Goal: Task Accomplishment & Management: Use online tool/utility

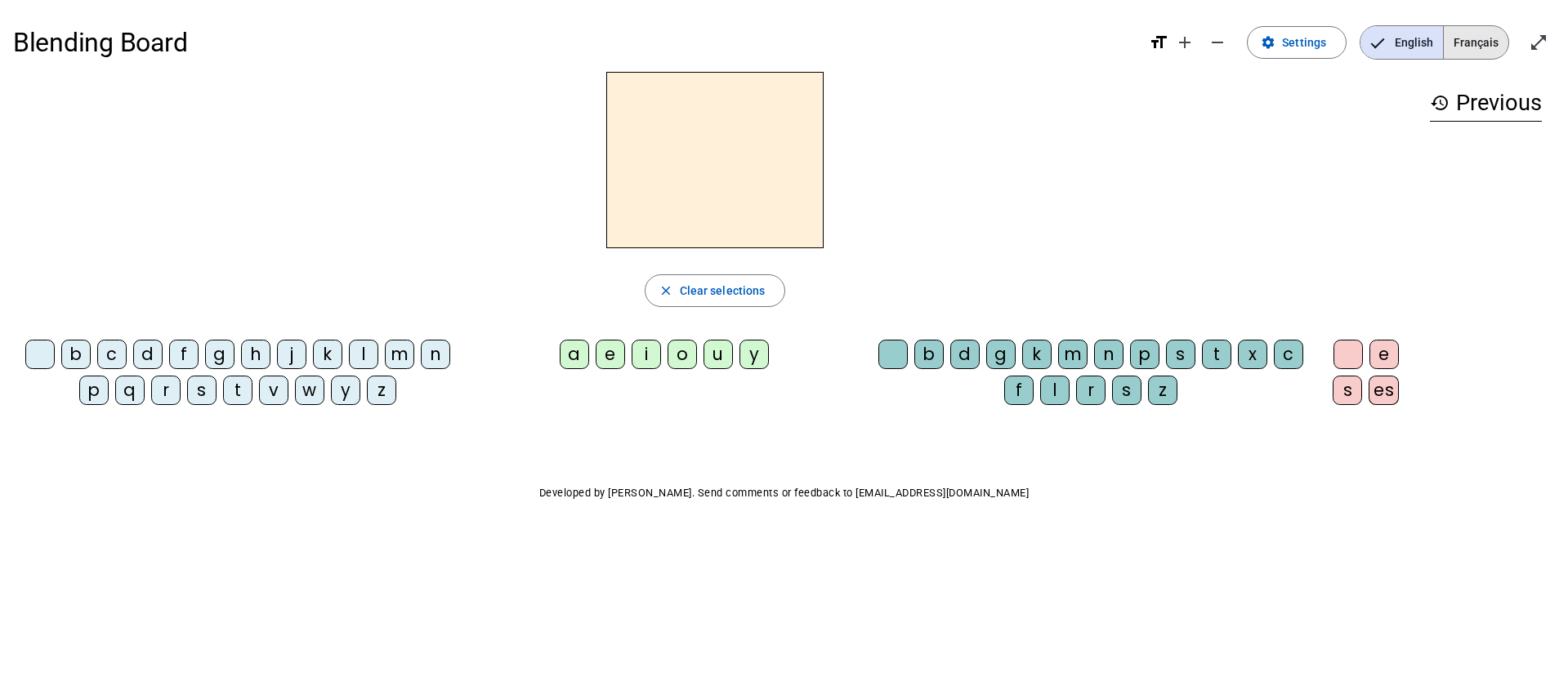
click at [1475, 44] on span "Français" at bounding box center [1475, 42] width 64 height 33
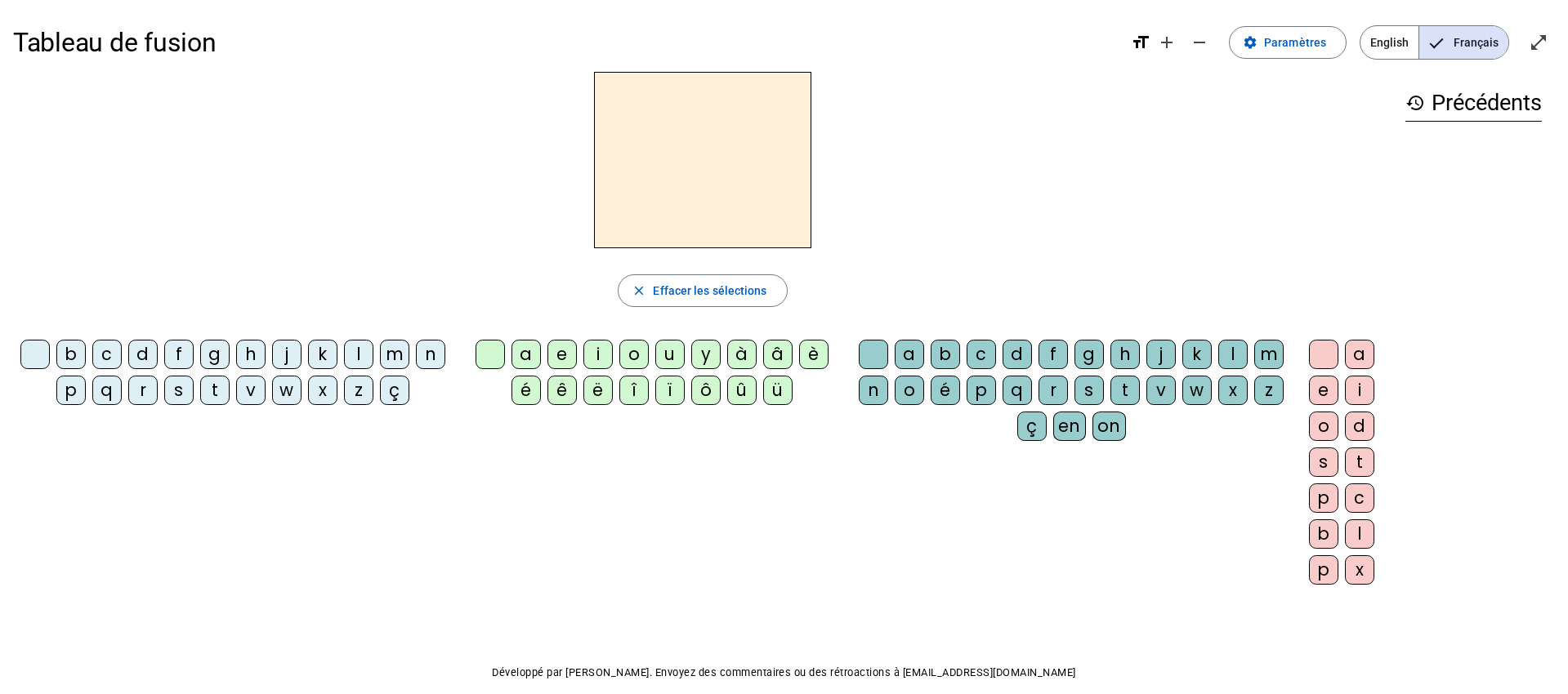
drag, startPoint x: 249, startPoint y: 391, endPoint x: 301, endPoint y: 398, distance: 52.5
click at [250, 391] on div "v" at bounding box center [250, 390] width 30 height 30
click at [532, 355] on div "a" at bounding box center [527, 355] width 30 height 30
click at [988, 355] on div "c" at bounding box center [981, 355] width 30 height 30
click at [1170, 45] on mat-icon "add" at bounding box center [1167, 42] width 20 height 20
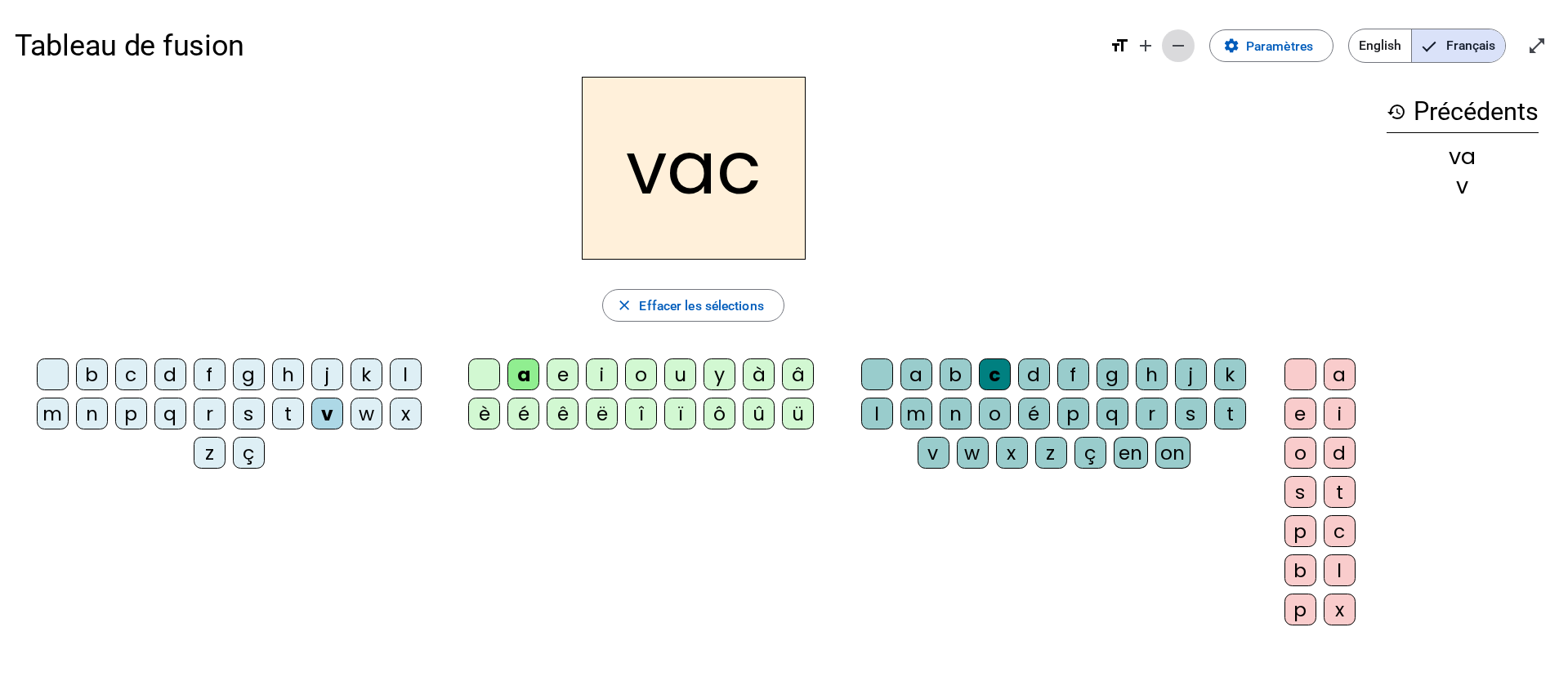
click at [1169, 45] on mat-icon "remove" at bounding box center [1178, 45] width 20 height 20
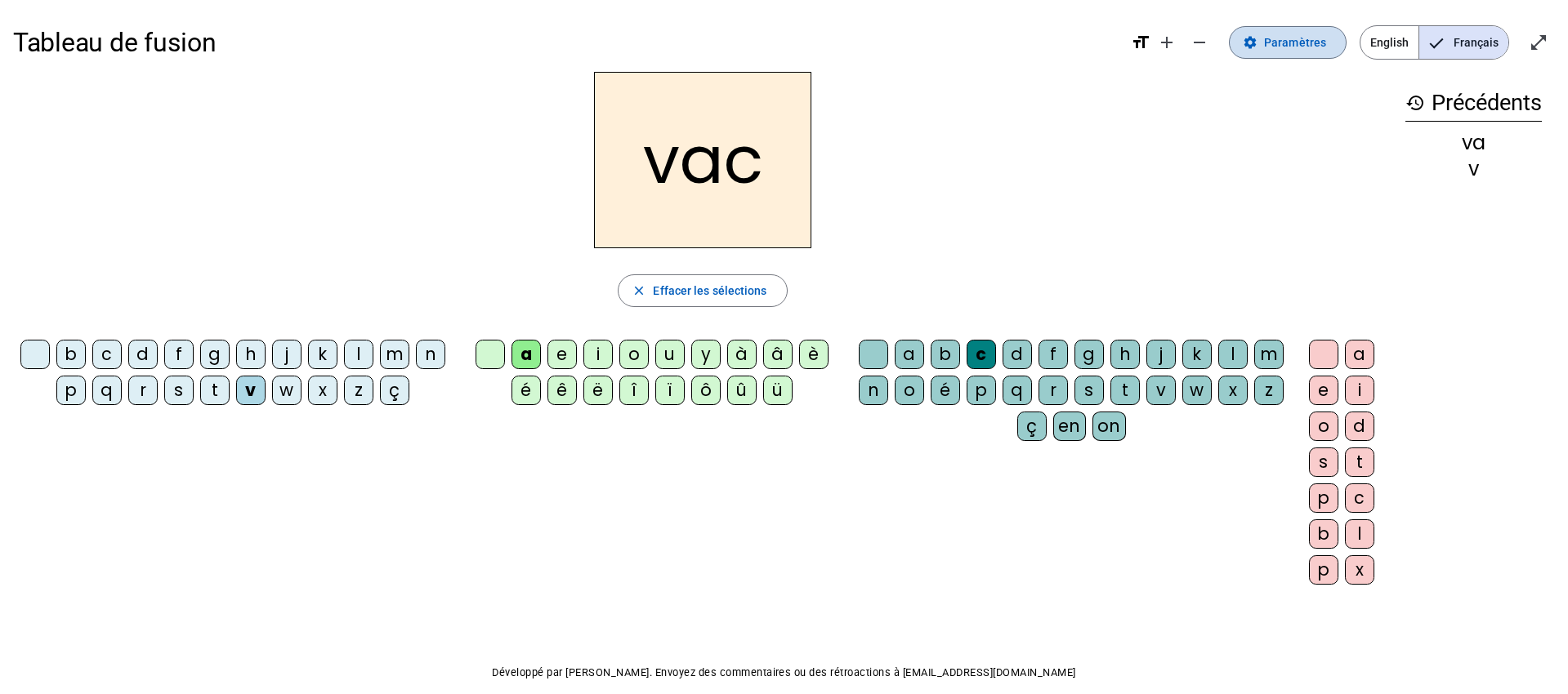
click at [1275, 44] on span "Paramètres" at bounding box center [1295, 42] width 62 height 20
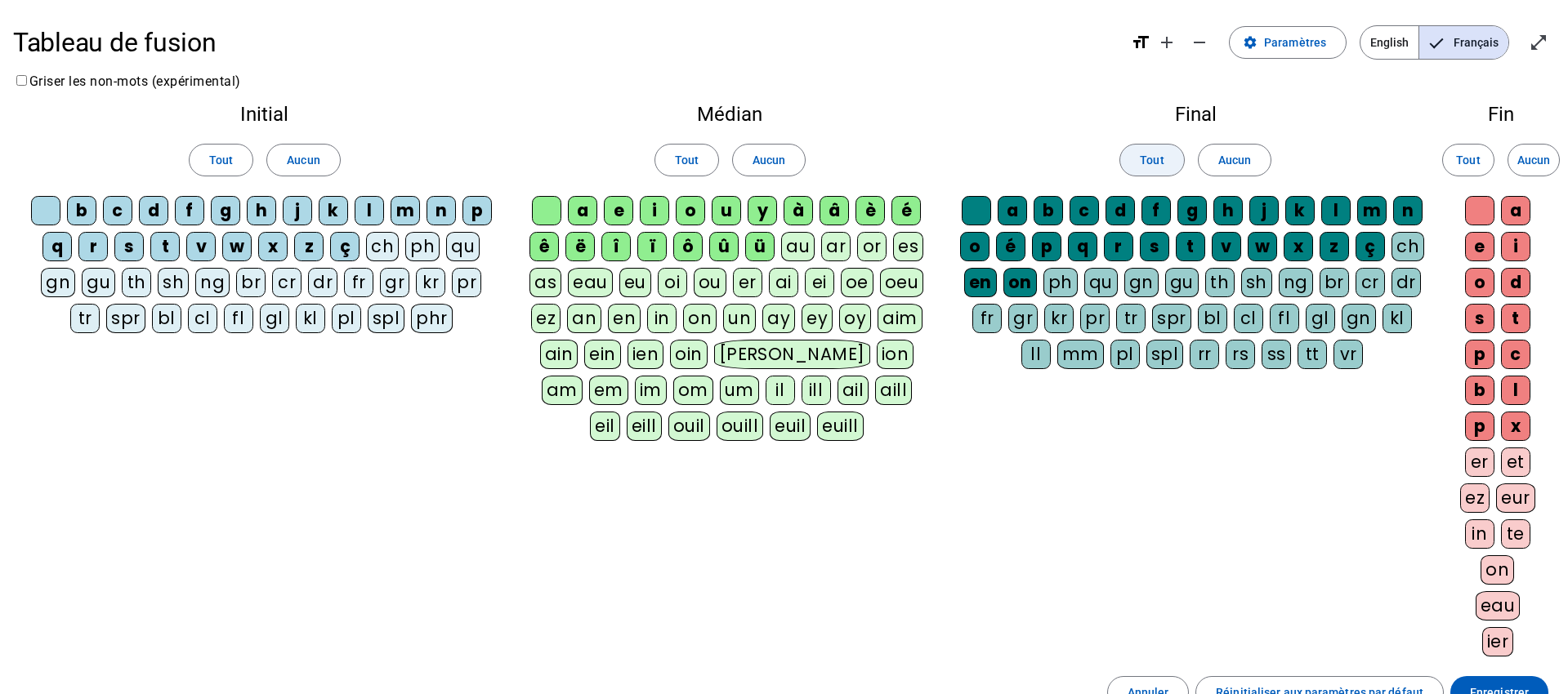
click at [1166, 166] on span at bounding box center [1152, 161] width 63 height 39
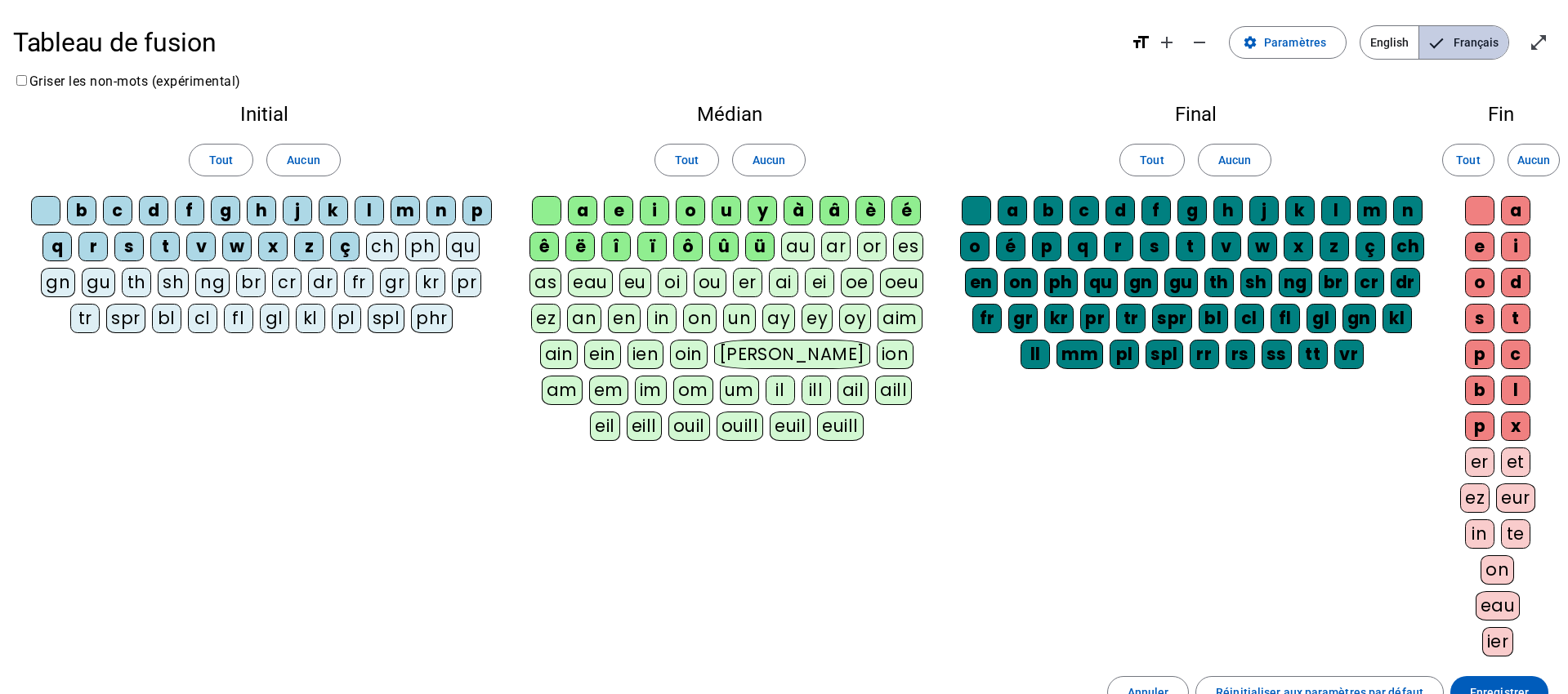
click at [1489, 40] on span "Français" at bounding box center [1463, 42] width 89 height 33
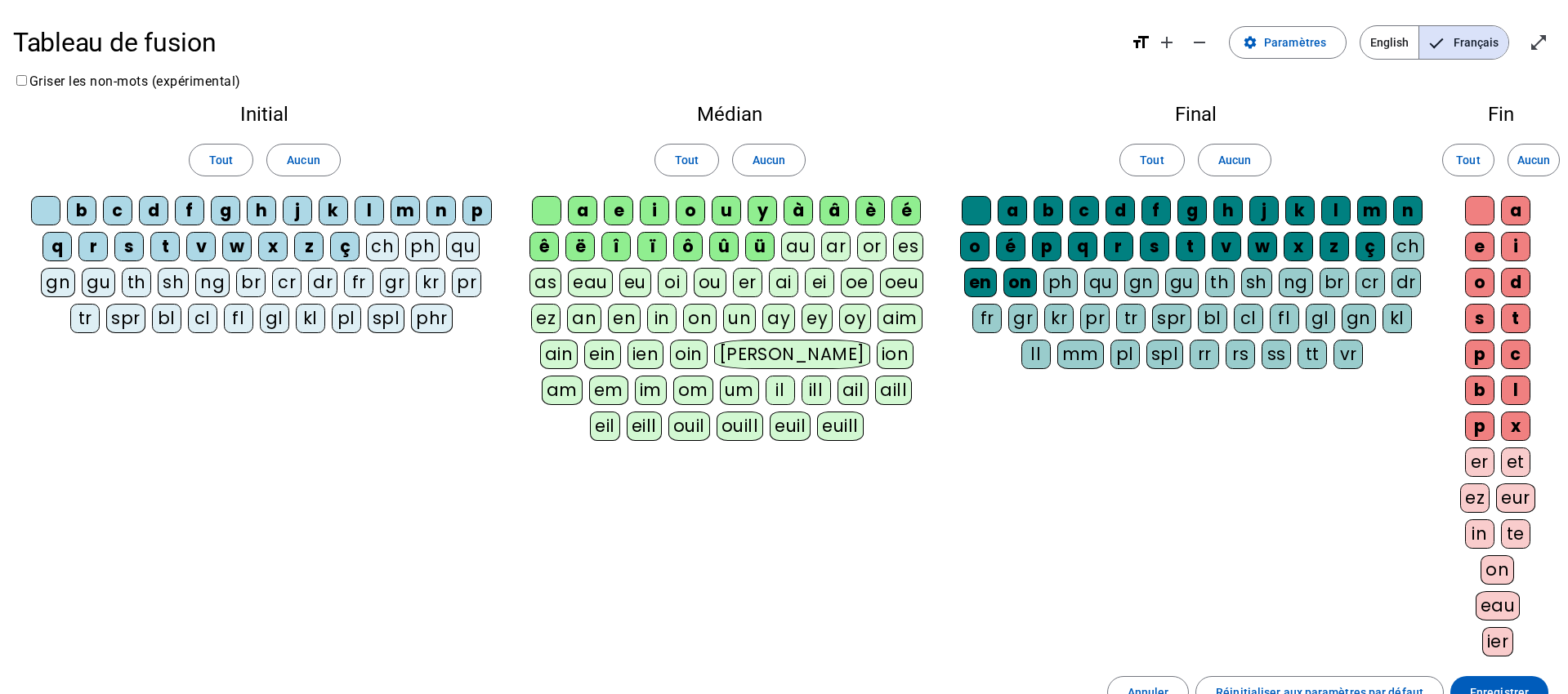
click at [1489, 40] on span "Français" at bounding box center [1463, 42] width 89 height 33
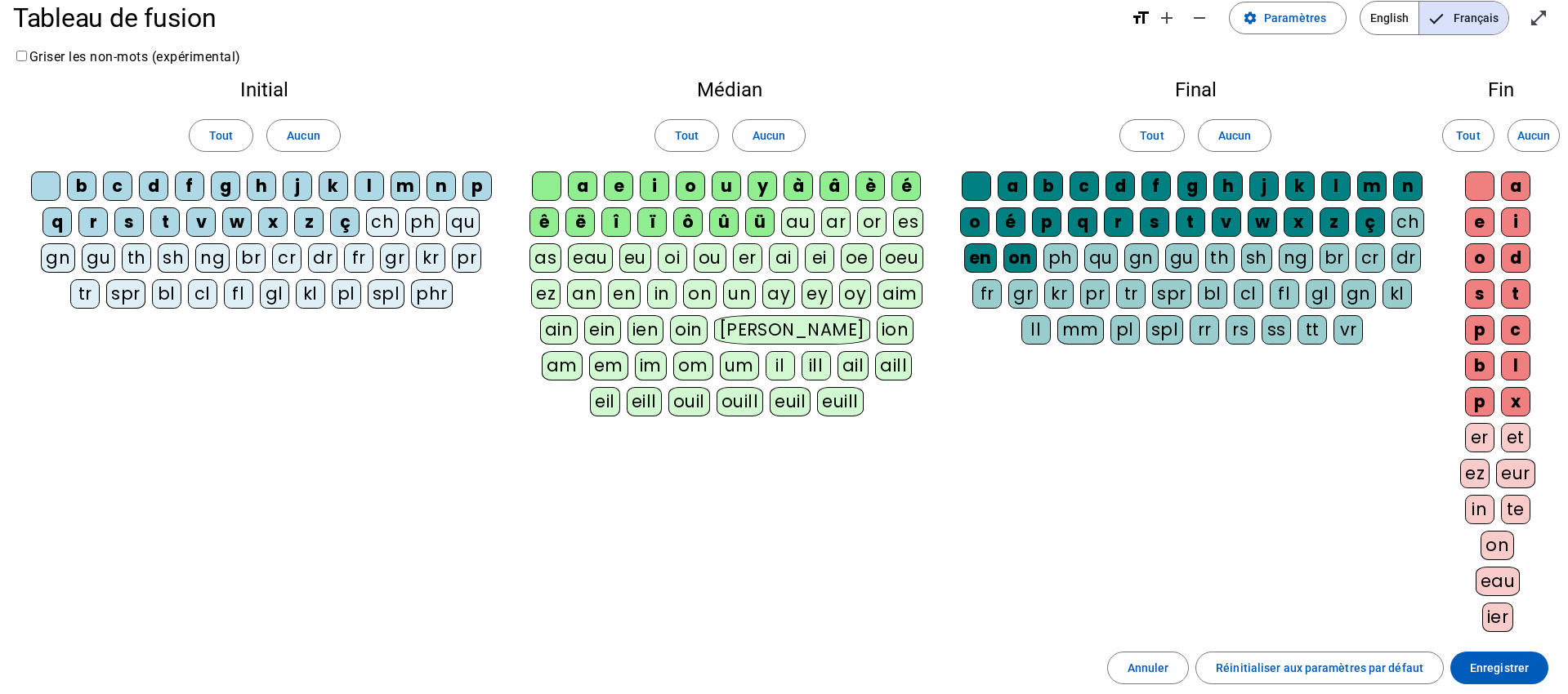
scroll to position [29, 0]
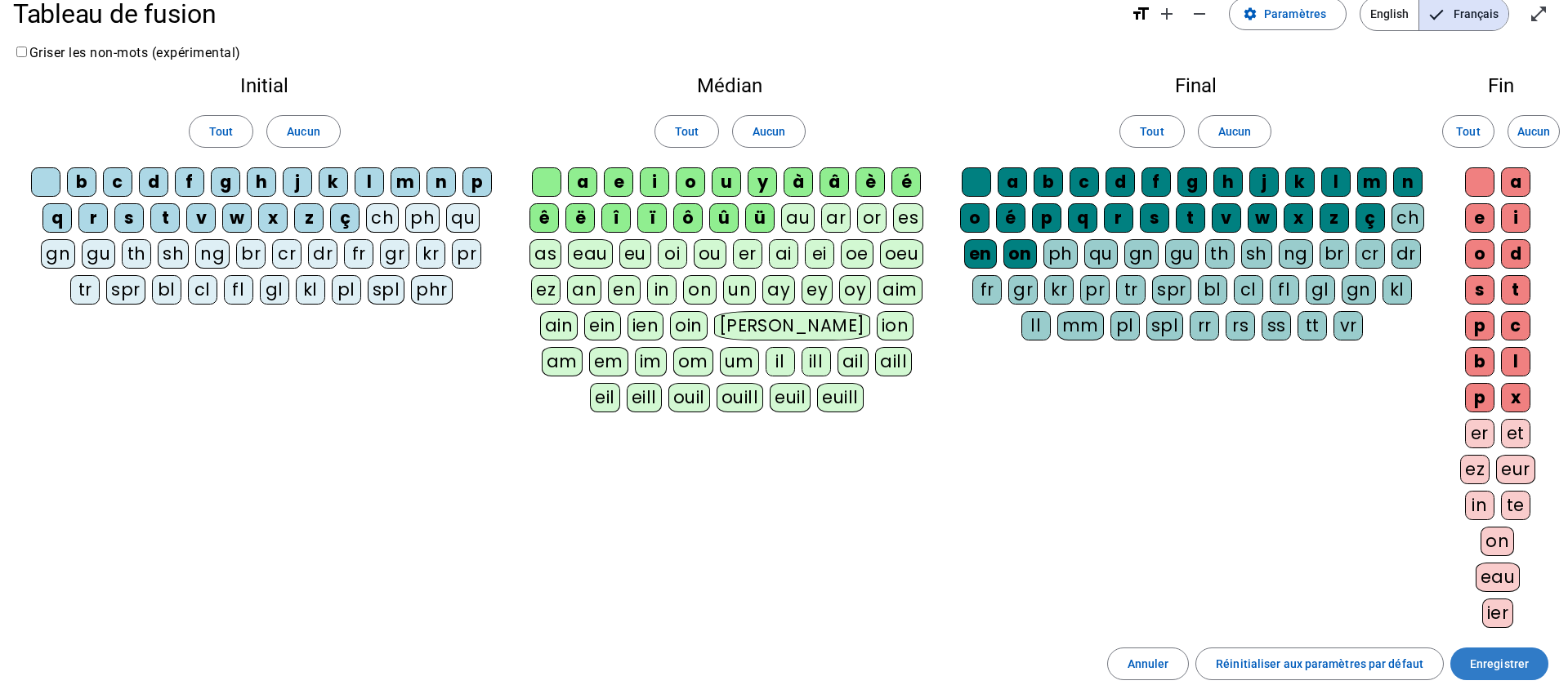
click at [1503, 659] on span "Enregistrer" at bounding box center [1500, 664] width 59 height 20
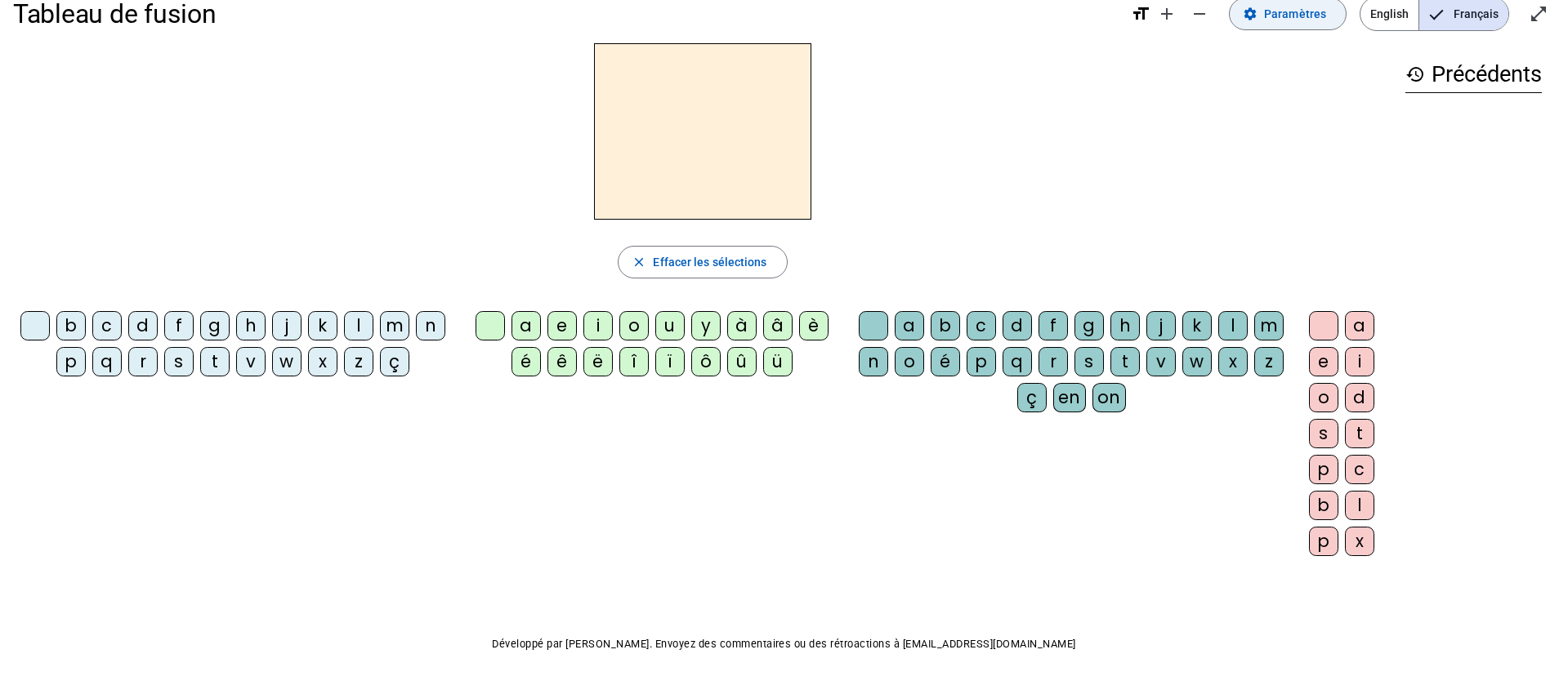
click at [1297, 16] on span "Paramètres" at bounding box center [1295, 14] width 62 height 20
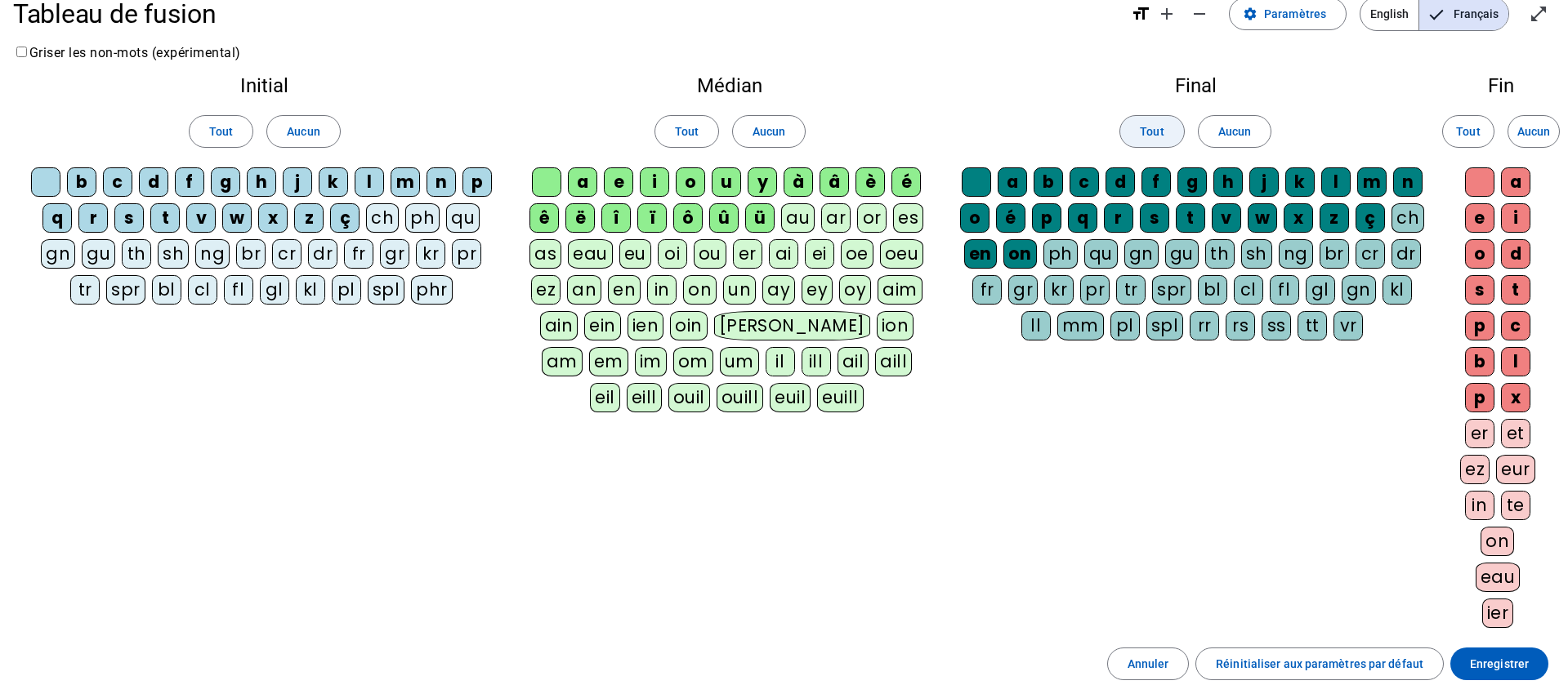
click at [1155, 130] on span "Tout" at bounding box center [1152, 131] width 24 height 20
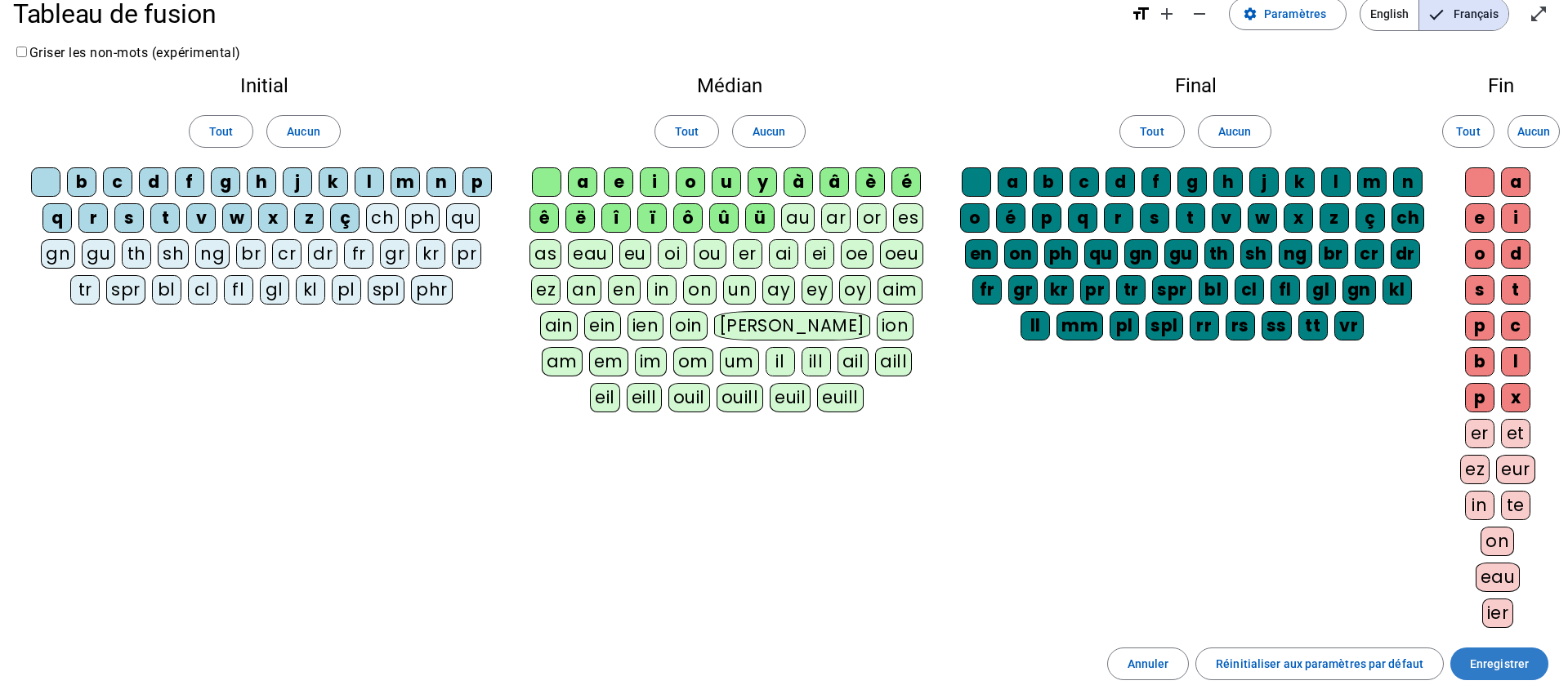
click at [1495, 664] on span "Enregistrer" at bounding box center [1500, 664] width 59 height 20
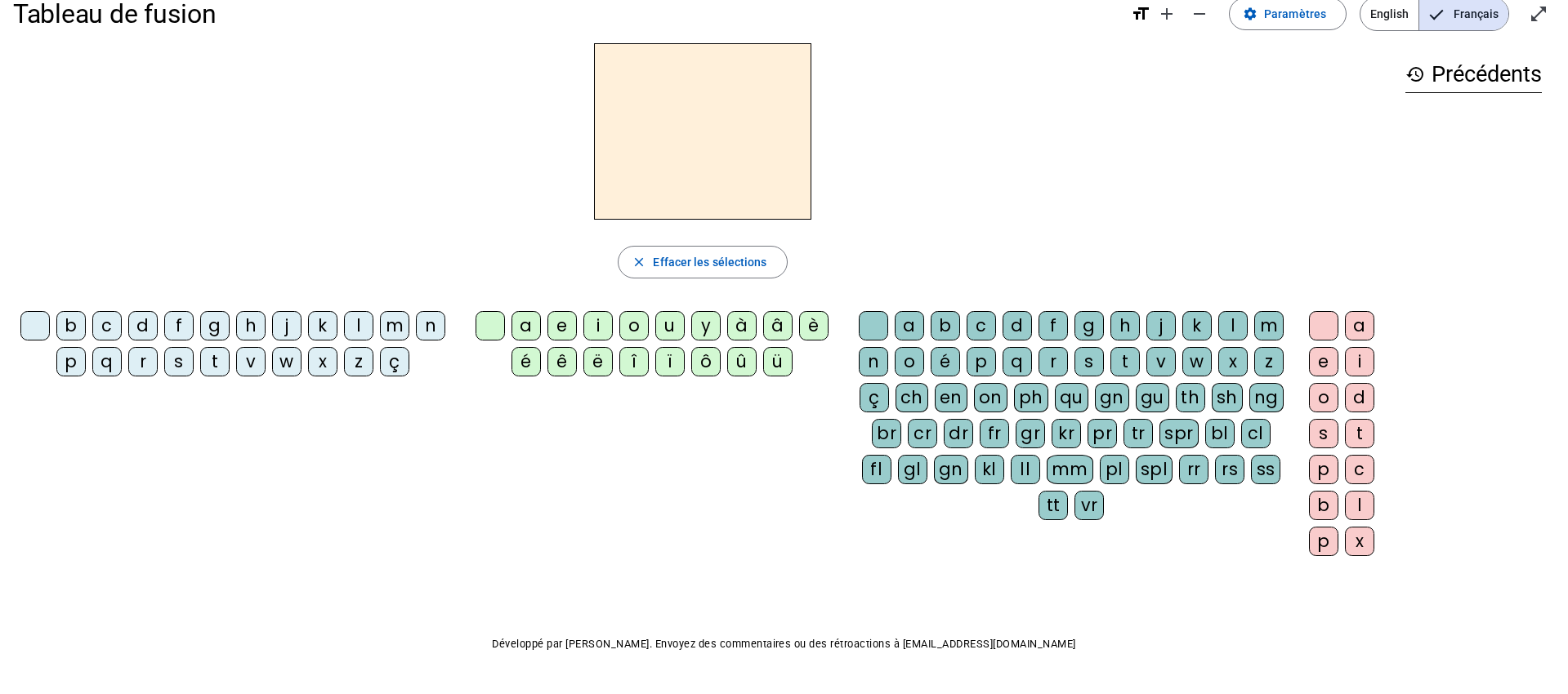
drag, startPoint x: 244, startPoint y: 366, endPoint x: 353, endPoint y: 367, distance: 109.0
click at [246, 366] on div "v" at bounding box center [250, 362] width 30 height 30
click at [526, 329] on div "a" at bounding box center [527, 326] width 30 height 30
click at [912, 394] on div "ch" at bounding box center [911, 398] width 33 height 30
click at [1322, 357] on div "e" at bounding box center [1323, 362] width 30 height 30
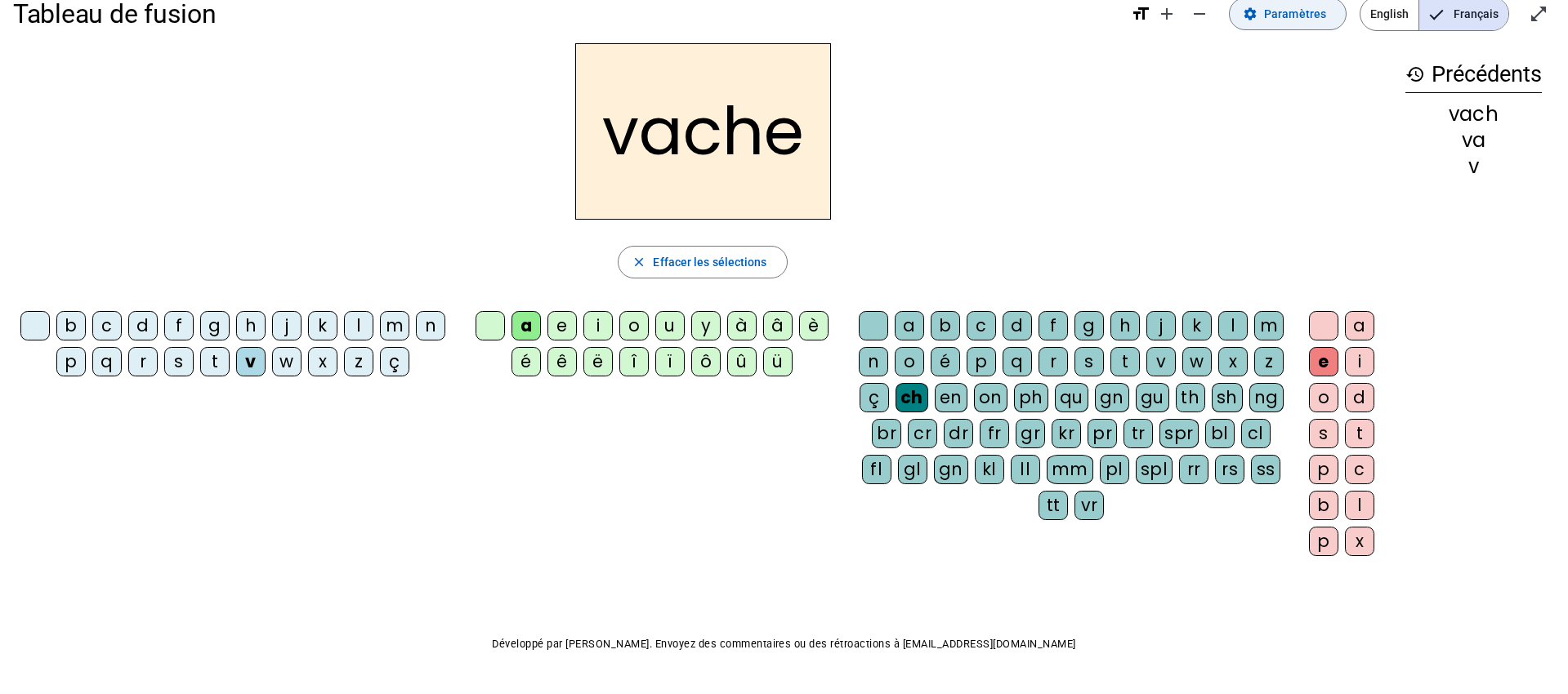
click at [1281, 12] on span "Paramètres" at bounding box center [1295, 14] width 62 height 20
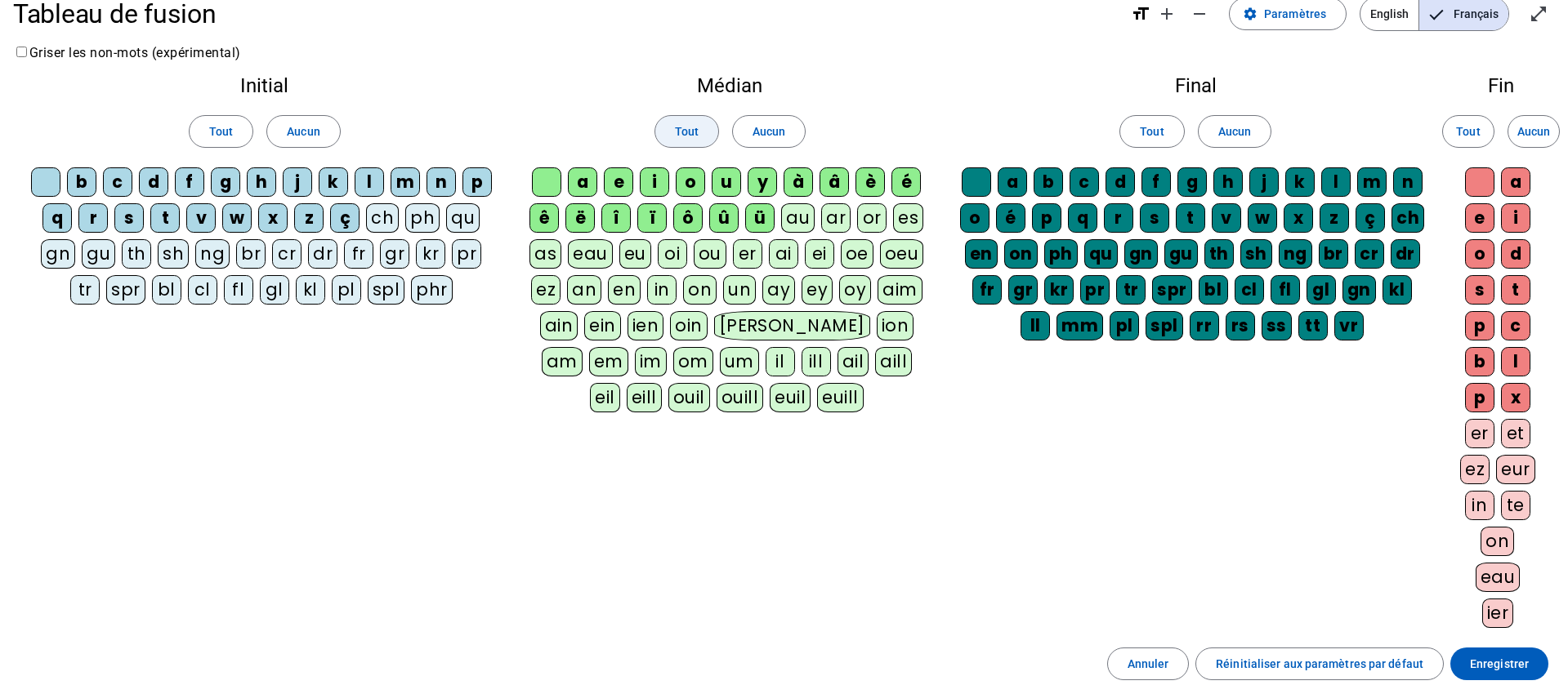
click at [699, 136] on span at bounding box center [686, 132] width 63 height 39
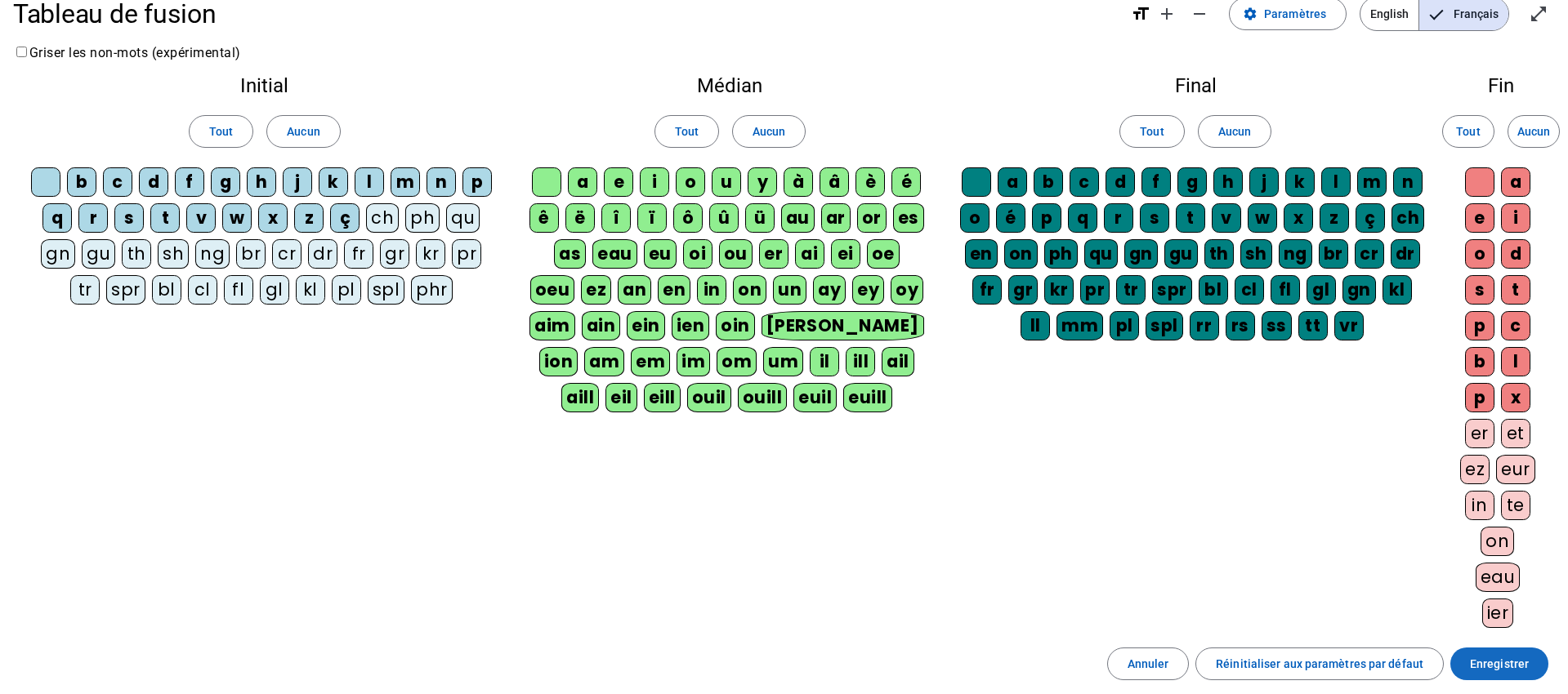
click at [1496, 659] on span "Enregistrer" at bounding box center [1500, 664] width 59 height 20
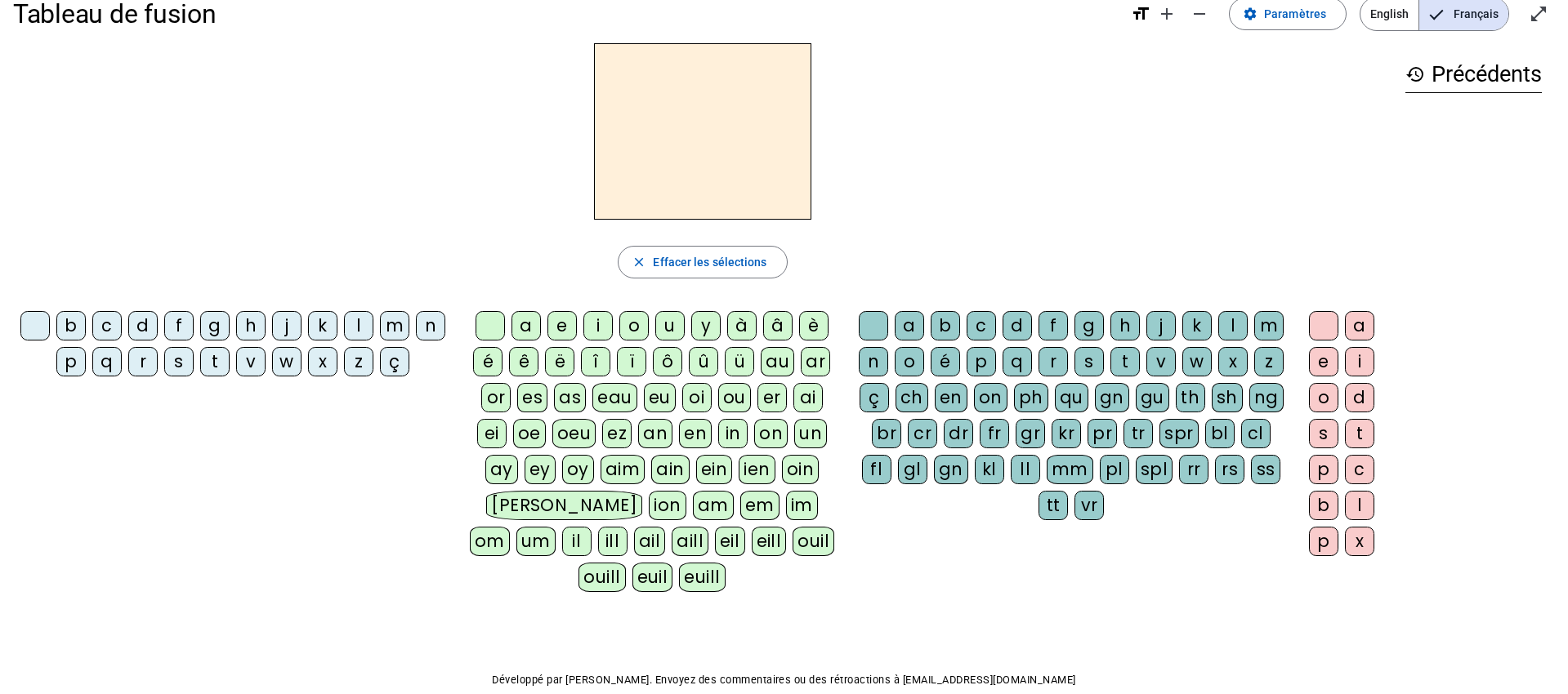
drag, startPoint x: 217, startPoint y: 360, endPoint x: 240, endPoint y: 364, distance: 23.3
click at [217, 360] on div "t" at bounding box center [215, 362] width 30 height 30
click at [732, 399] on div "ou" at bounding box center [734, 398] width 33 height 30
drag, startPoint x: 916, startPoint y: 398, endPoint x: 961, endPoint y: 403, distance: 45.3
click at [916, 398] on div "ch" at bounding box center [911, 398] width 33 height 30
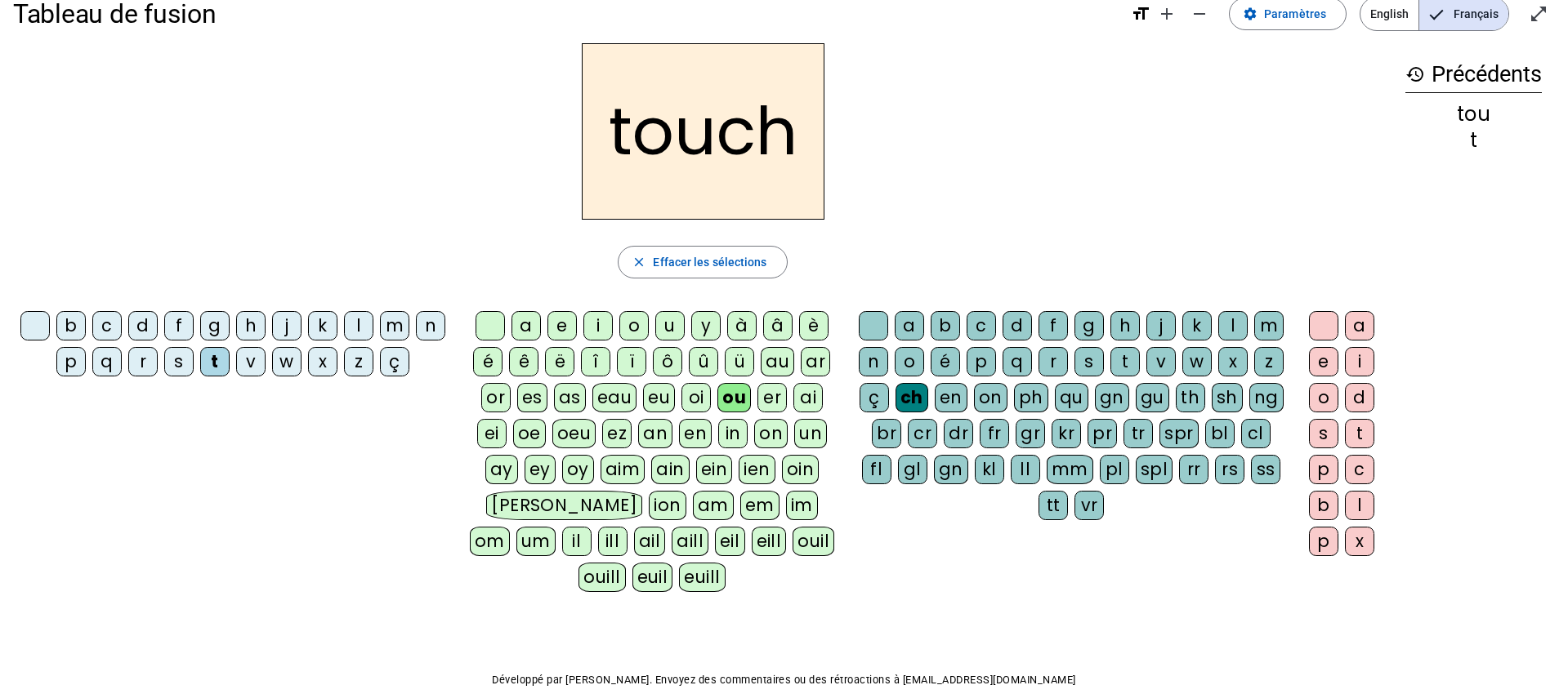
click at [1324, 364] on div "e" at bounding box center [1323, 362] width 30 height 30
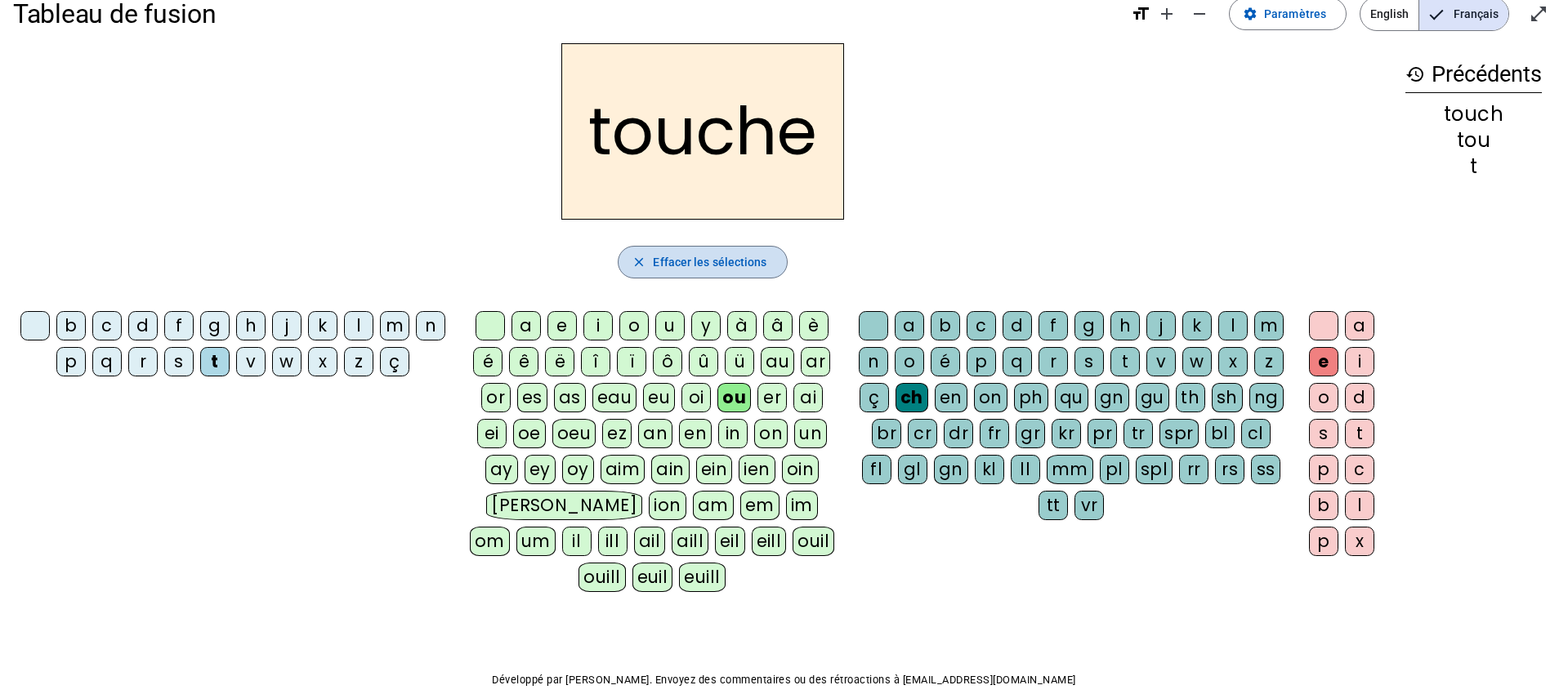
click at [683, 267] on span "Effacer les sélections" at bounding box center [709, 262] width 113 height 20
